Goal: Navigation & Orientation: Find specific page/section

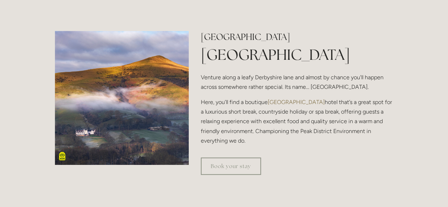
scroll to position [243, 0]
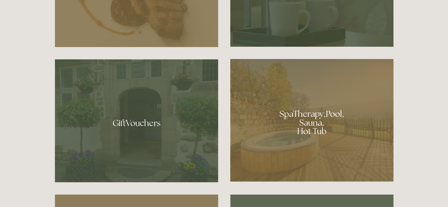
scroll to position [459, 0]
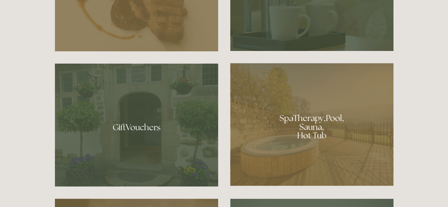
click at [293, 128] on div at bounding box center [311, 124] width 163 height 123
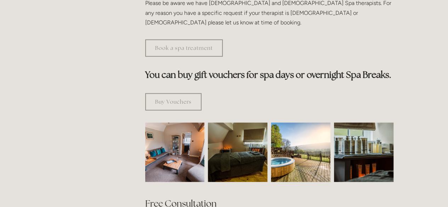
scroll to position [363, 0]
